Goal: Find specific page/section: Find specific page/section

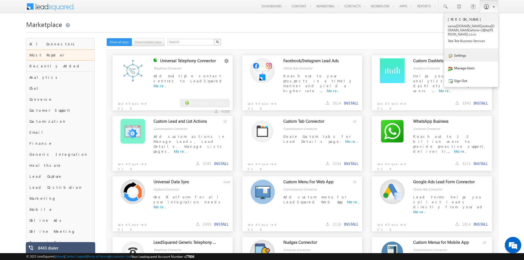
click at [454, 50] on link "Settings" at bounding box center [472, 55] width 54 height 13
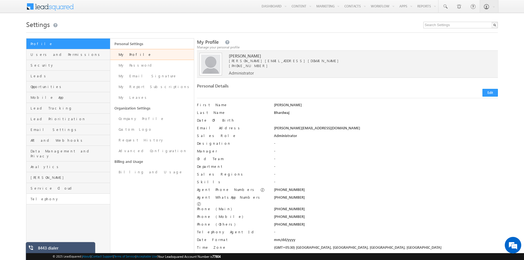
click at [38, 194] on link "Telephony" at bounding box center [67, 199] width 83 height 11
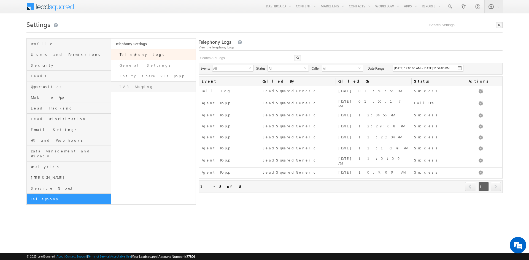
click at [132, 90] on link "IVR Mapping" at bounding box center [153, 86] width 85 height 11
